Goal: Task Accomplishment & Management: Complete application form

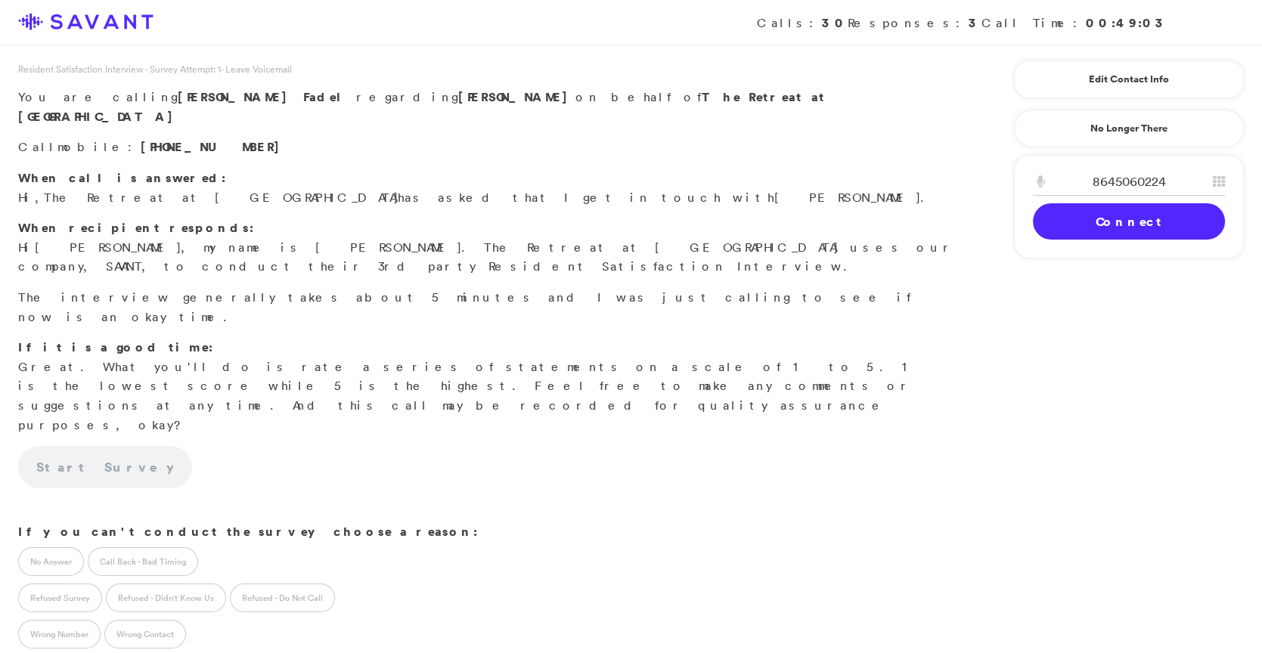
click at [1119, 237] on div "8645060224 1 2 A B C 3 D E F 4 G H I 5 J K L 6 M N O 7 P Q R S 8 T U V 9 W X Y …" at bounding box center [1129, 207] width 230 height 104
click at [1117, 215] on link "Connect" at bounding box center [1129, 221] width 192 height 36
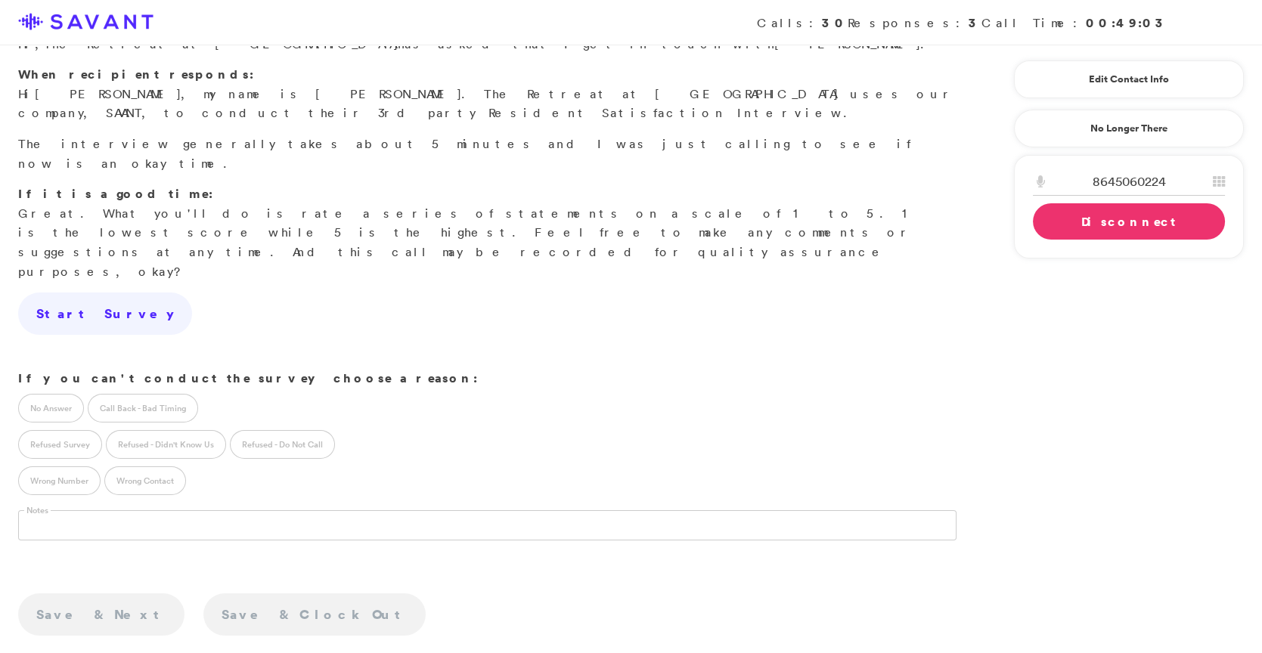
scroll to position [203, 0]
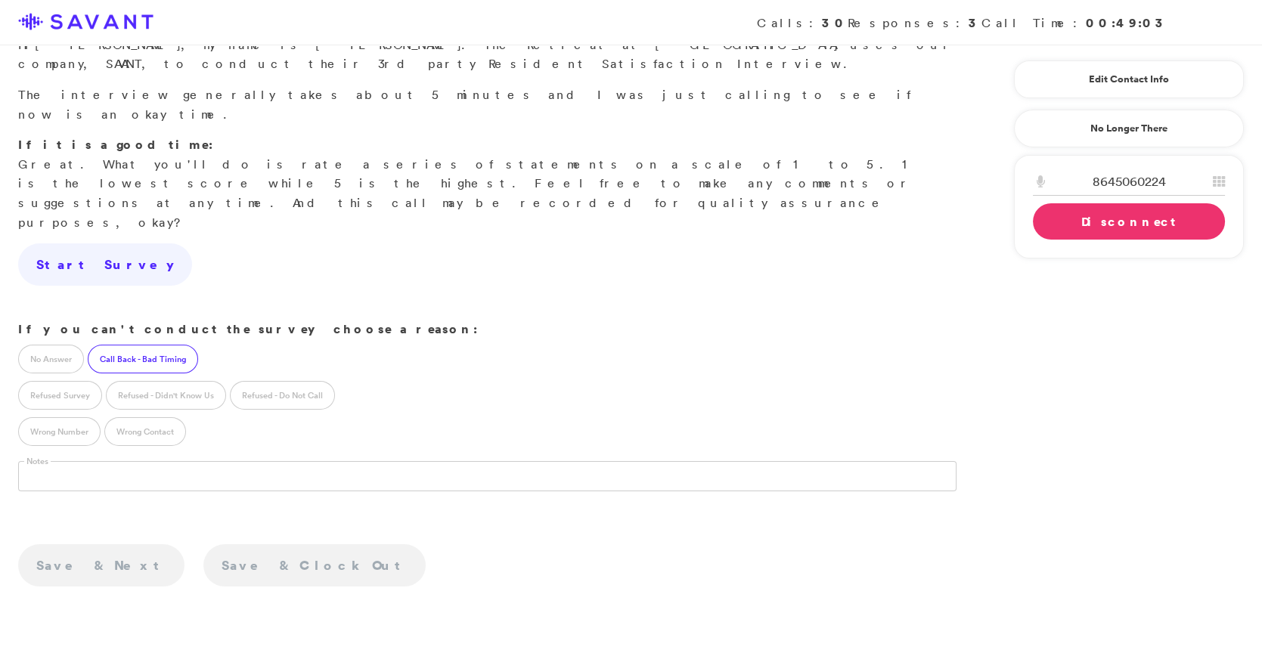
click at [185, 345] on label "Call Back - Bad Timing" at bounding box center [143, 359] width 110 height 29
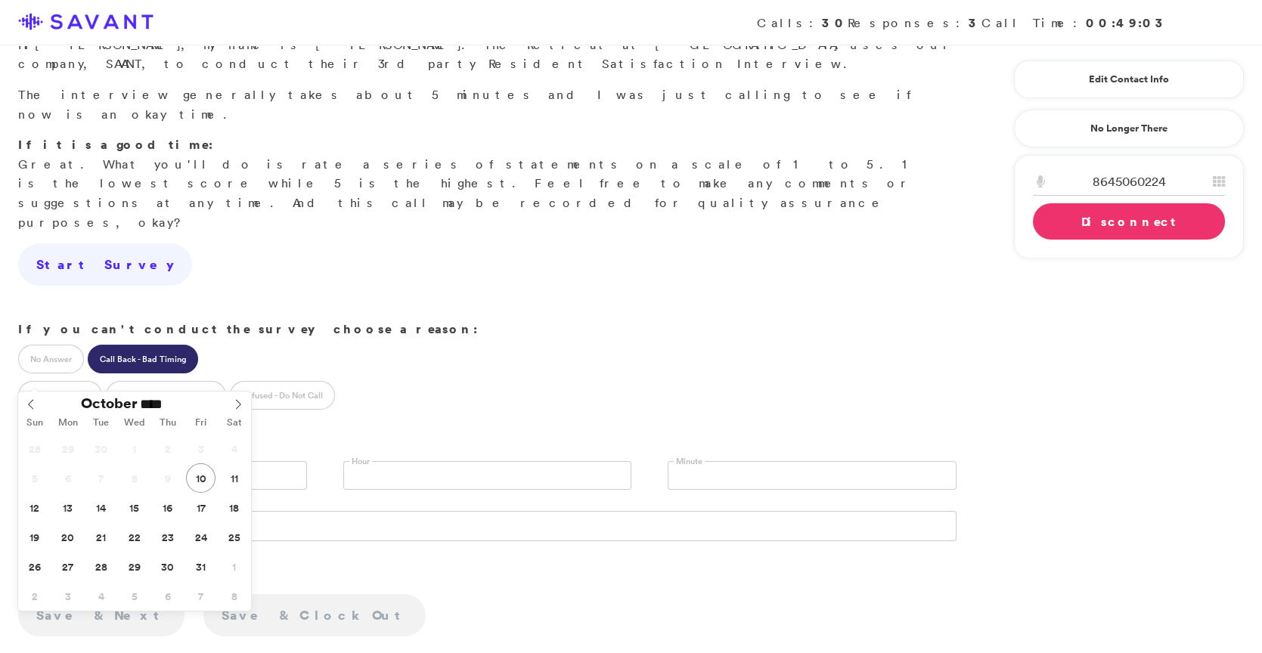
click at [143, 461] on input "text" at bounding box center [162, 475] width 289 height 29
type input "**********"
click at [390, 461] on link at bounding box center [487, 475] width 289 height 29
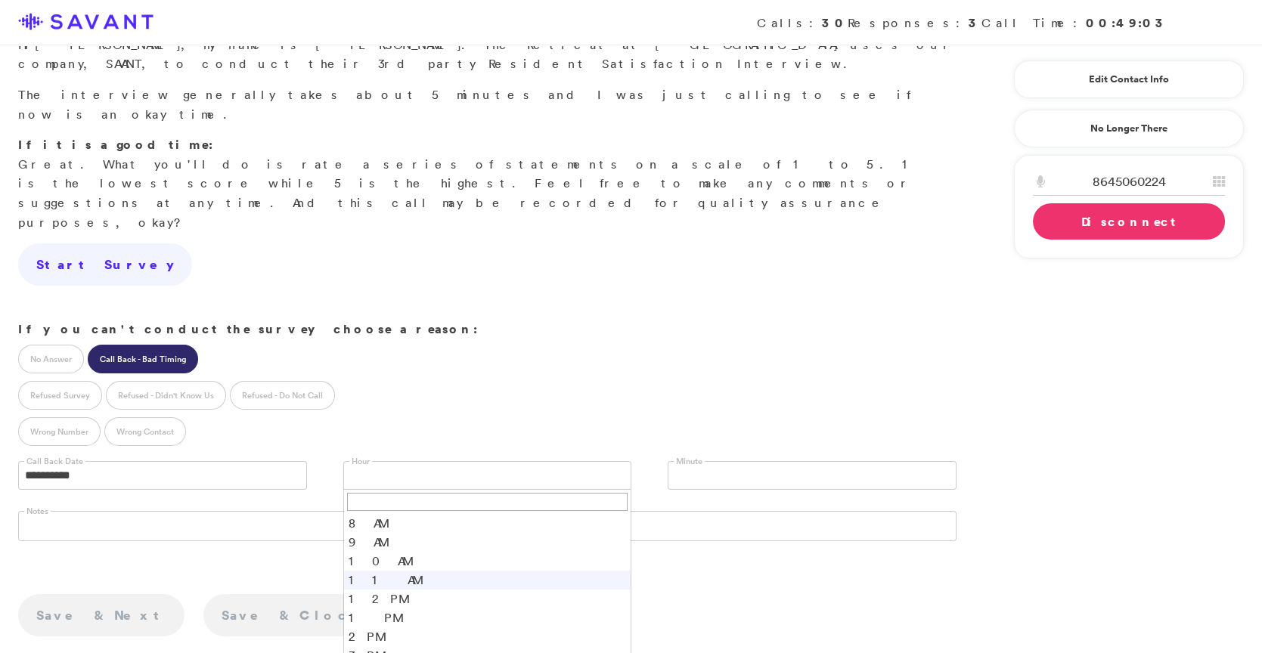
click at [380, 571] on li "11 AM" at bounding box center [487, 580] width 287 height 19
click at [1115, 219] on link "Disconnect" at bounding box center [1129, 221] width 192 height 36
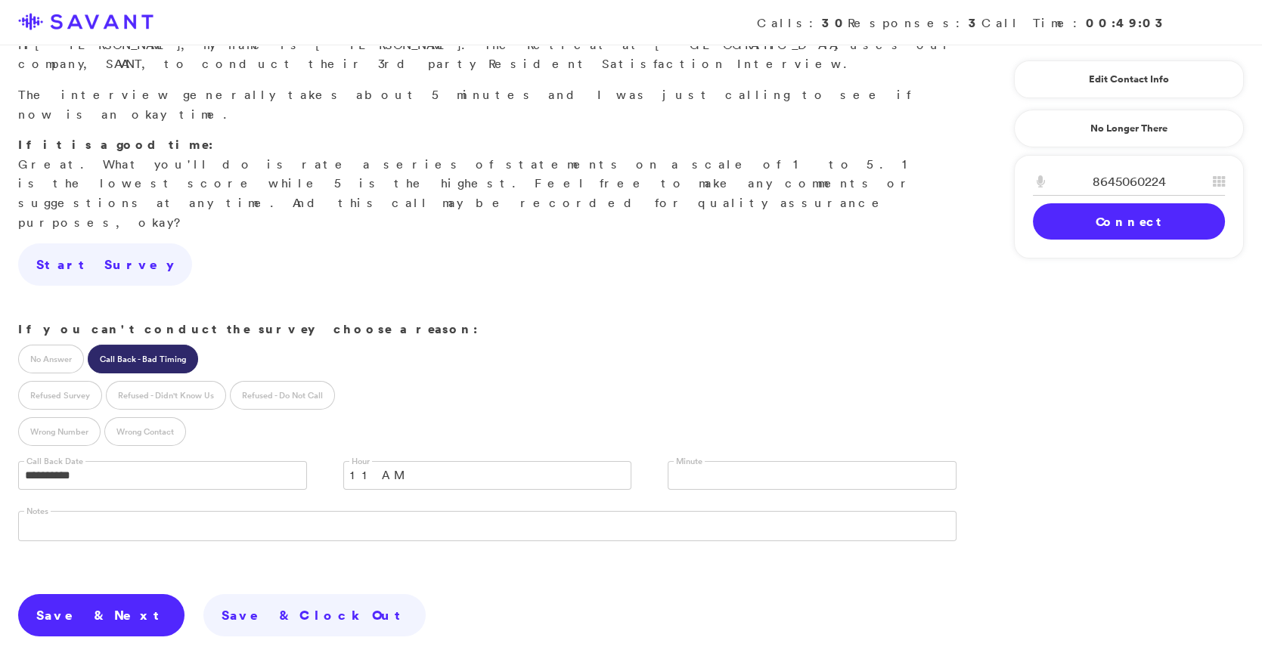
click at [61, 594] on link "Save & Next" at bounding box center [101, 615] width 166 height 42
